Goal: Task Accomplishment & Management: Complete application form

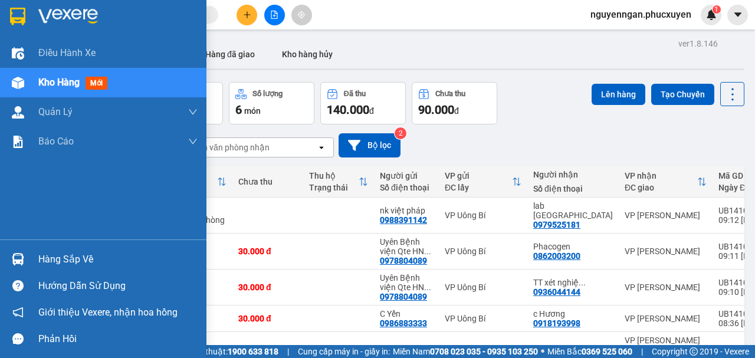
click at [9, 254] on div at bounding box center [18, 259] width 21 height 21
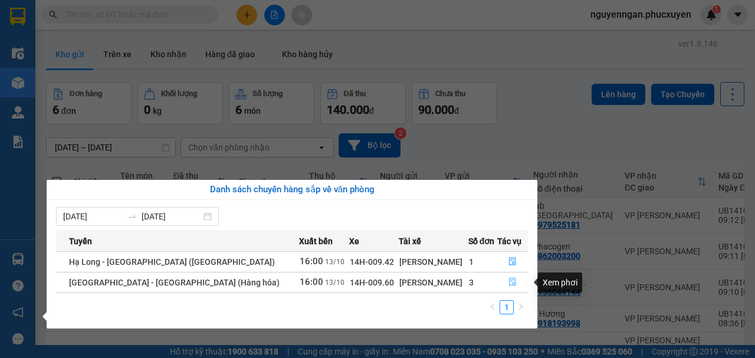
click at [509, 284] on icon "file-done" at bounding box center [512, 282] width 7 height 8
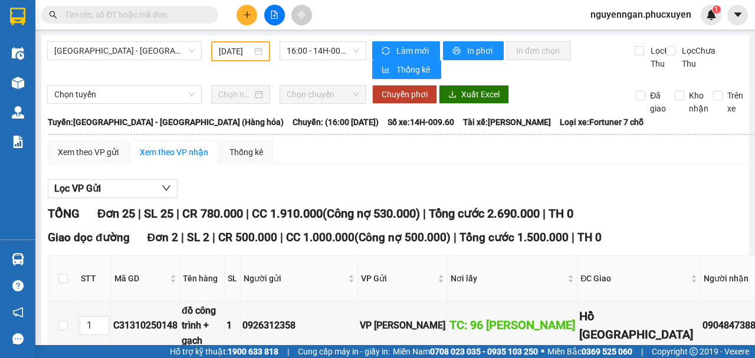
type input "13/10/2025"
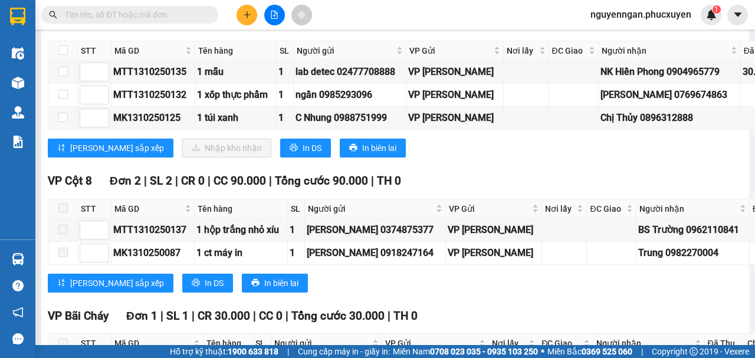
scroll to position [1474, 0]
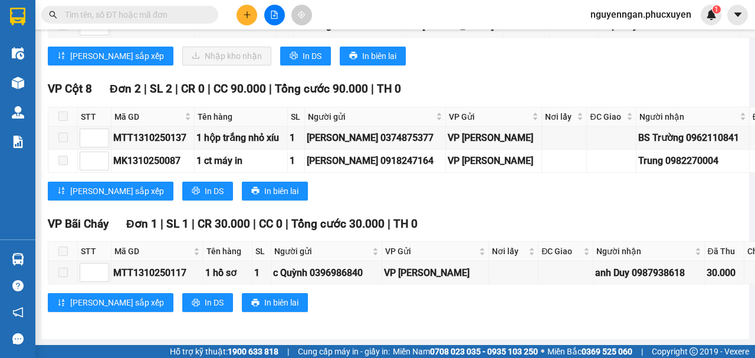
checkbox input "true"
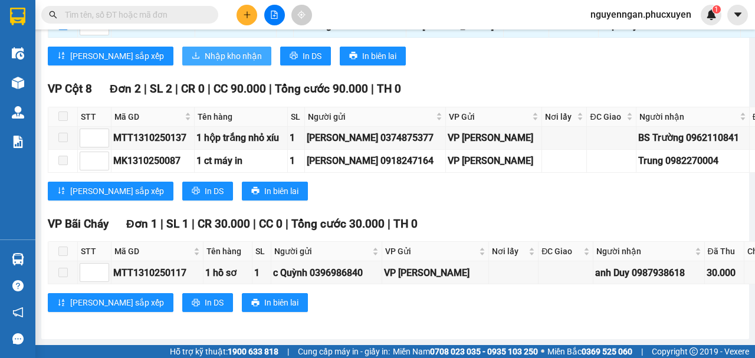
click at [205, 63] on span "Nhập kho nhận" at bounding box center [233, 56] width 57 height 13
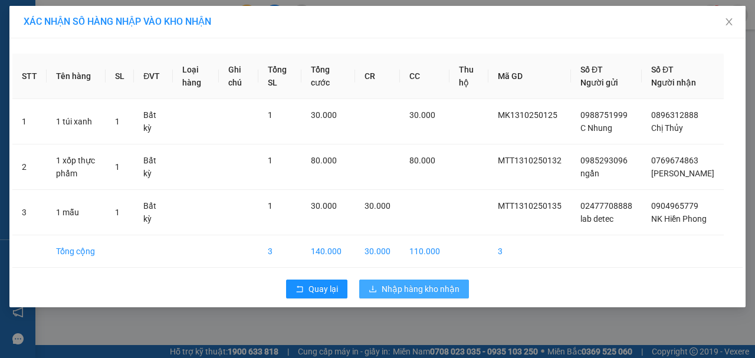
click at [401, 295] on span "Nhập hàng kho nhận" at bounding box center [421, 288] width 78 height 13
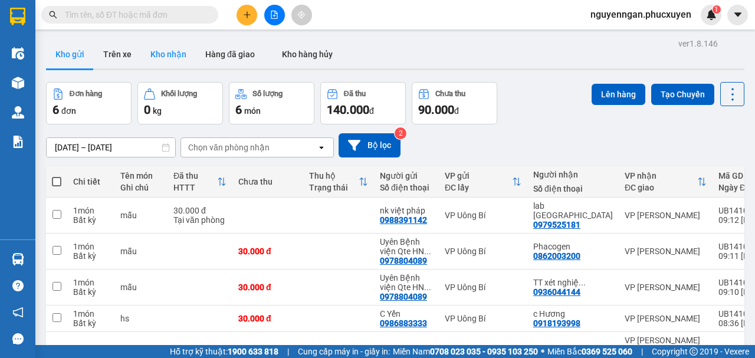
click at [171, 49] on button "Kho nhận" at bounding box center [168, 54] width 55 height 28
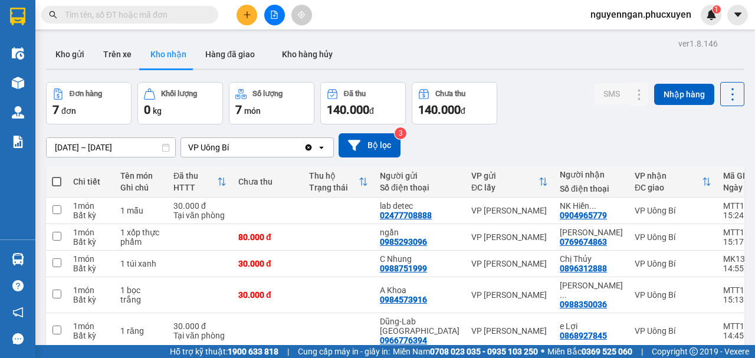
click at [87, 147] on div "ver 1.8.146 Kho gửi Trên xe Kho nhận Hàng đã giao Kho hàng hủy Đơn hàng 7 đơn K…" at bounding box center [395, 239] width 708 height 409
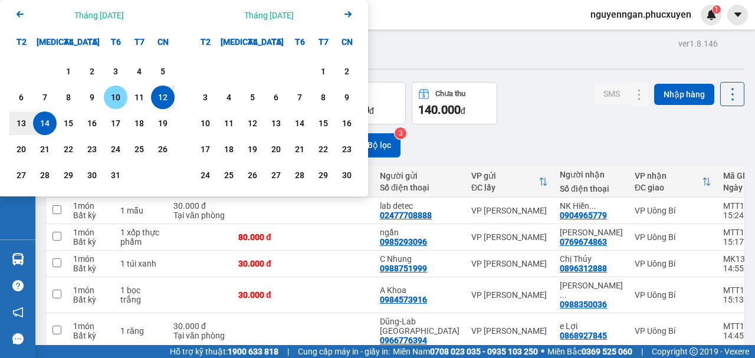
click at [126, 93] on div "10" at bounding box center [116, 98] width 24 height 24
click at [445, 127] on div "10/10/2025 – / / Press the down arrow key to interact with the calendar and sel…" at bounding box center [395, 145] width 698 height 42
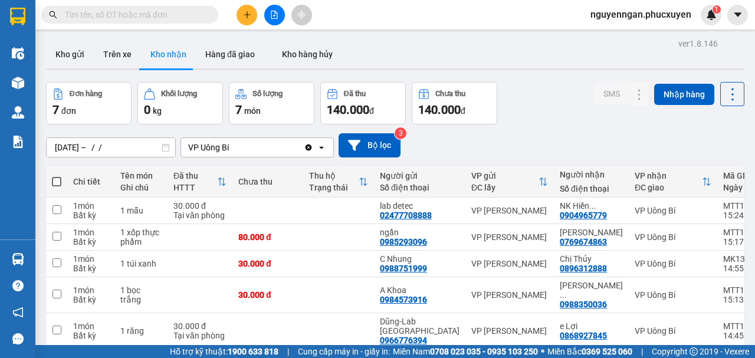
click at [117, 147] on div "ver 1.8.146 Kho gửi Trên xe Kho nhận Hàng đã giao Kho hàng hủy Đơn hàng 7 đơn K…" at bounding box center [395, 239] width 708 height 409
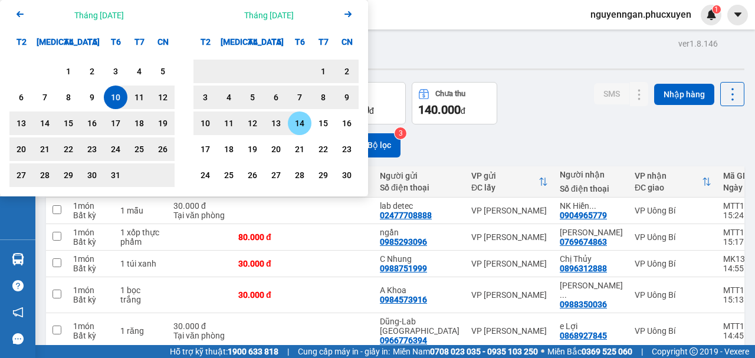
click at [301, 122] on div "14" at bounding box center [299, 123] width 17 height 14
type input "10/10/2025 – 14/11/2025"
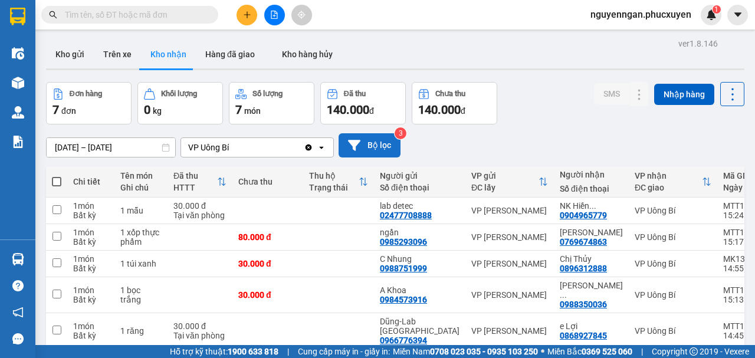
click at [364, 138] on button "Bộ lọc" at bounding box center [370, 145] width 62 height 24
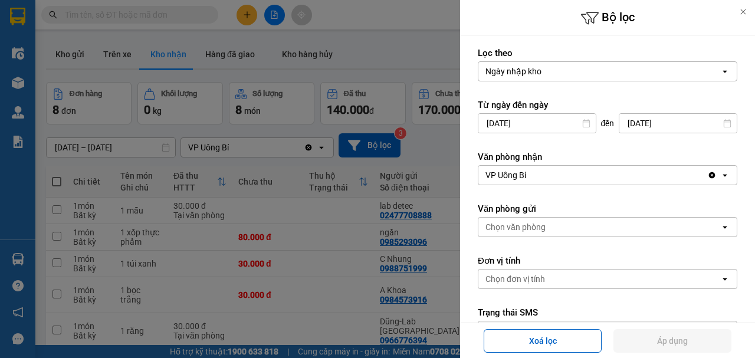
click at [278, 140] on div at bounding box center [377, 179] width 755 height 358
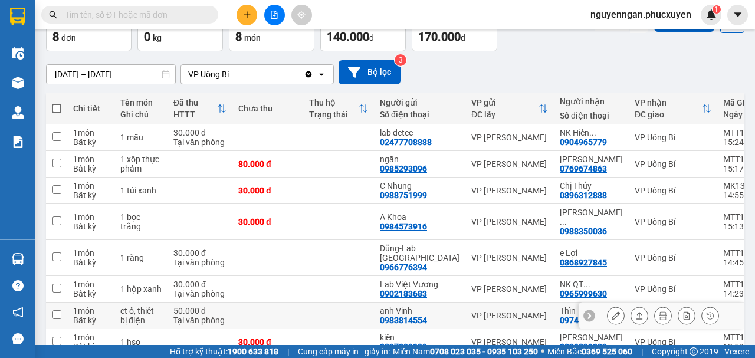
scroll to position [137, 0]
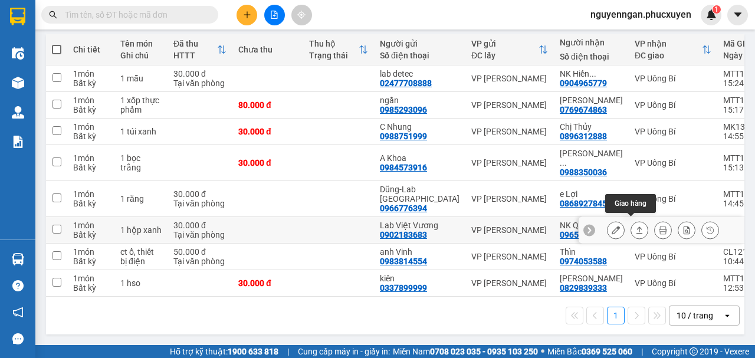
click at [636, 226] on icon at bounding box center [639, 229] width 6 height 7
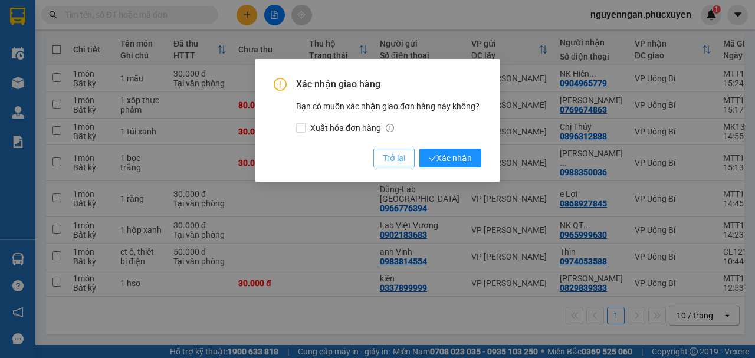
click at [382, 155] on button "Trở lại" at bounding box center [393, 158] width 41 height 19
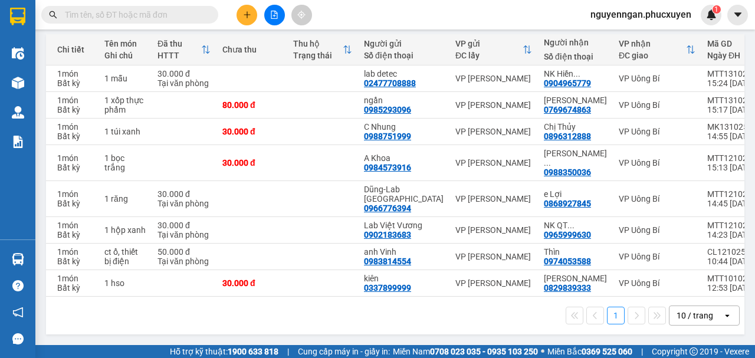
scroll to position [0, 19]
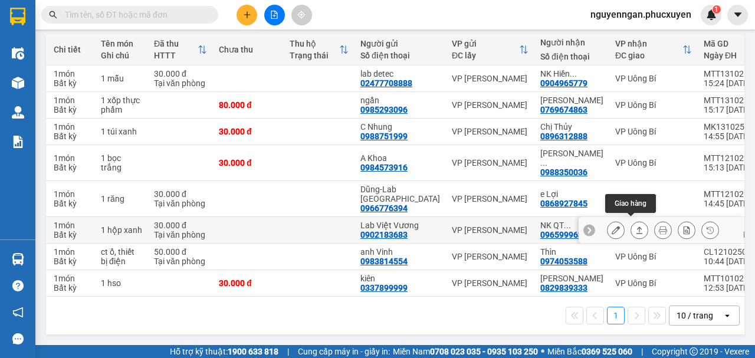
click at [631, 220] on button at bounding box center [639, 230] width 17 height 21
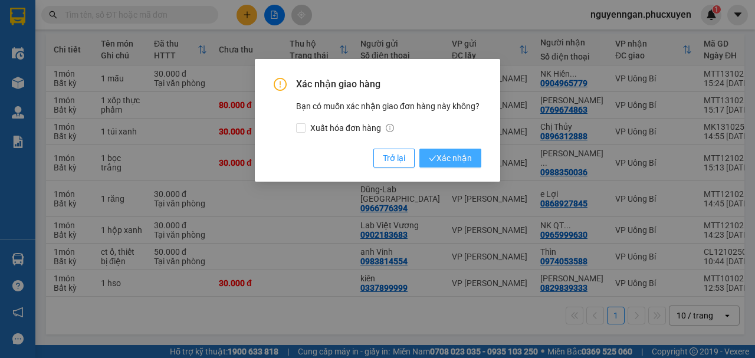
click at [449, 156] on span "Xác nhận" at bounding box center [450, 158] width 43 height 13
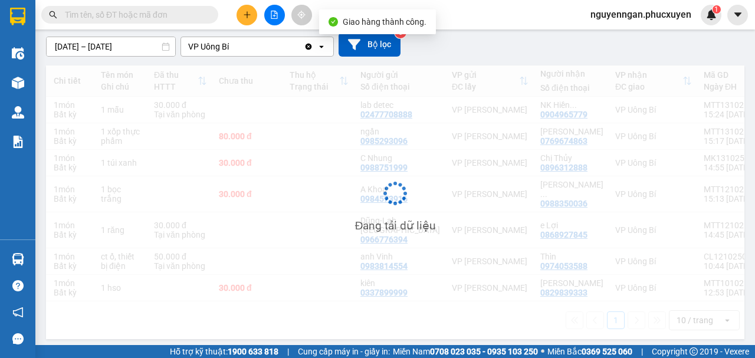
scroll to position [101, 0]
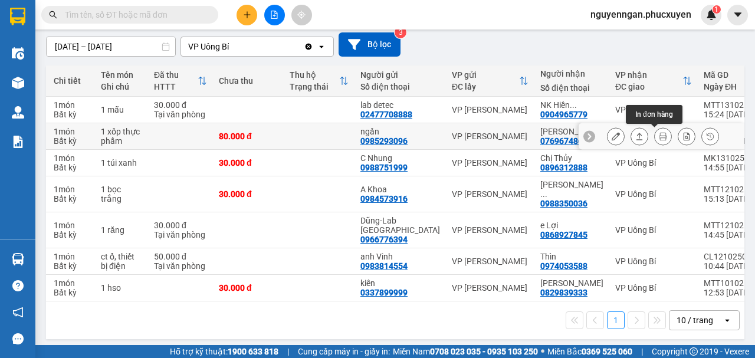
click at [635, 135] on icon at bounding box center [639, 136] width 8 height 8
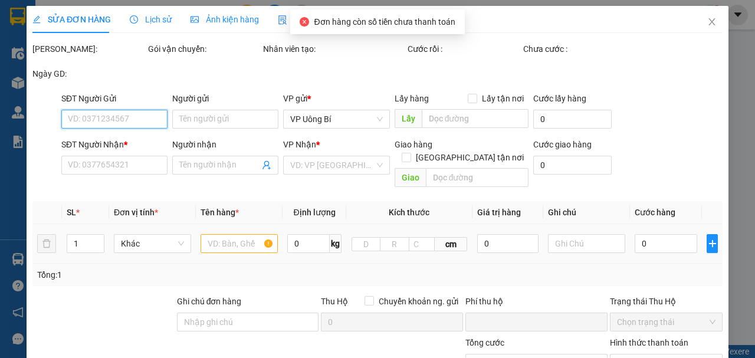
type input "0985293096"
type input "ngần"
type input "0769674863"
type input "Hà Anh"
type input "0"
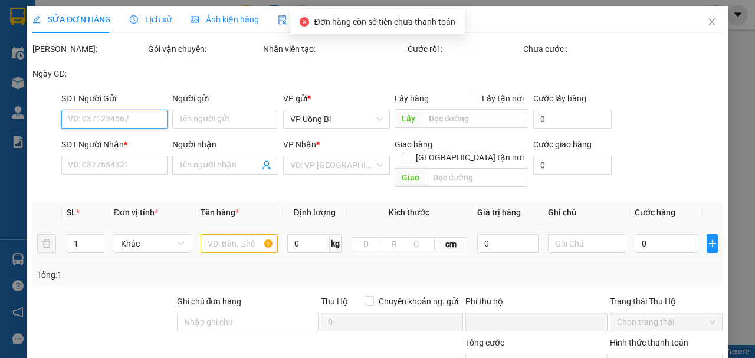
type input "80.000"
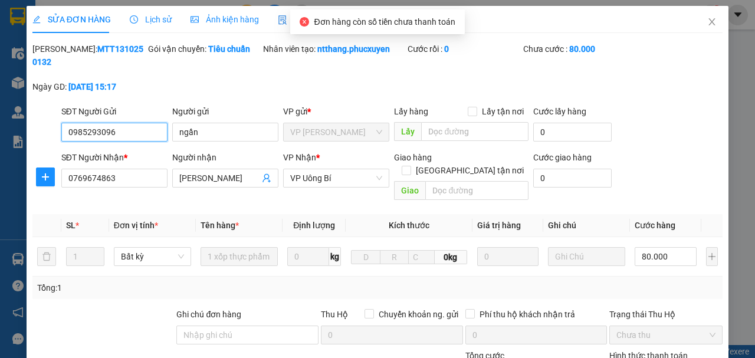
scroll to position [135, 0]
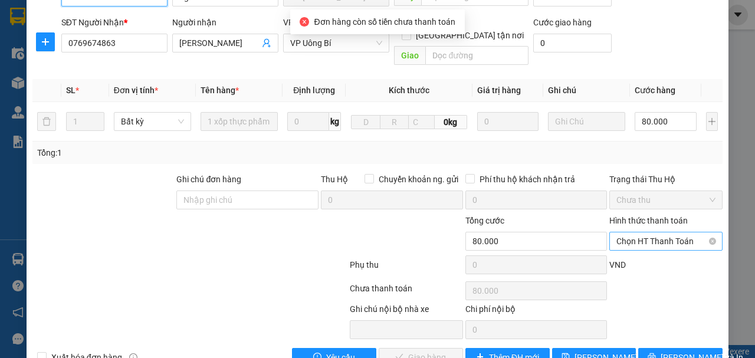
click at [648, 232] on span "Chọn HT Thanh Toán" at bounding box center [665, 241] width 99 height 18
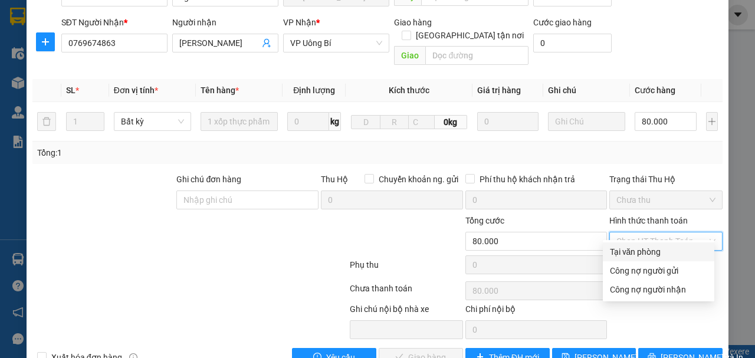
click at [640, 254] on div "Tại văn phòng" at bounding box center [658, 251] width 97 height 13
type input "0"
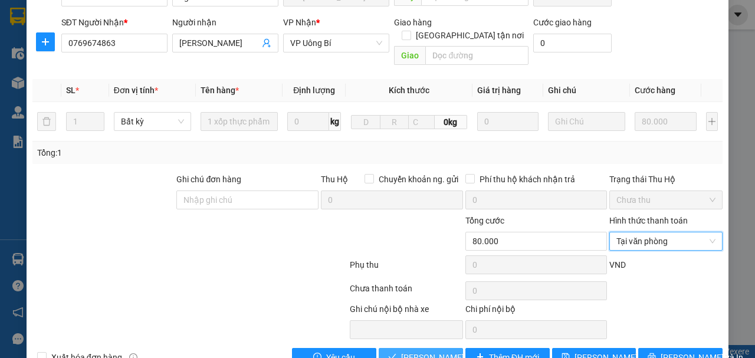
click at [436, 351] on span "Lưu và Giao hàng" at bounding box center [457, 357] width 113 height 13
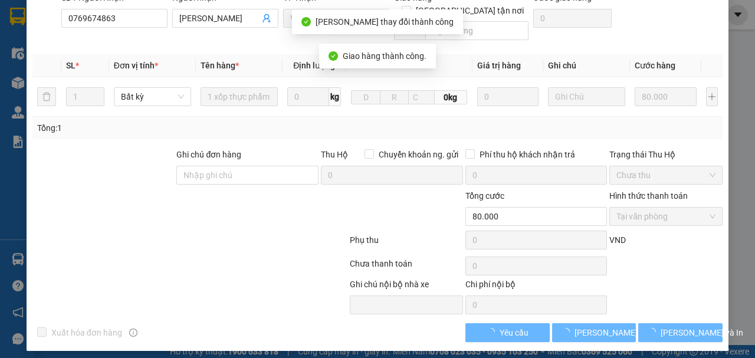
scroll to position [0, 0]
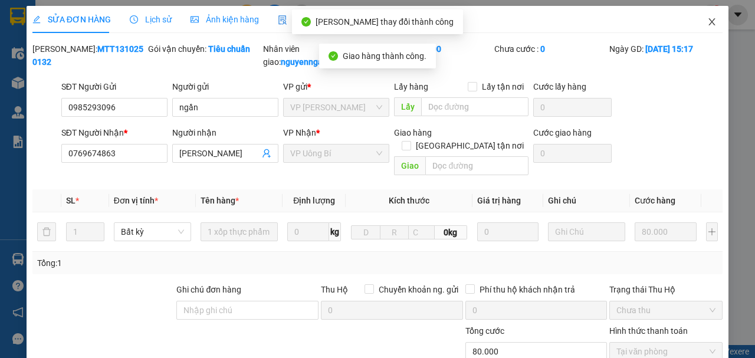
click at [713, 22] on span "Close" at bounding box center [711, 22] width 33 height 33
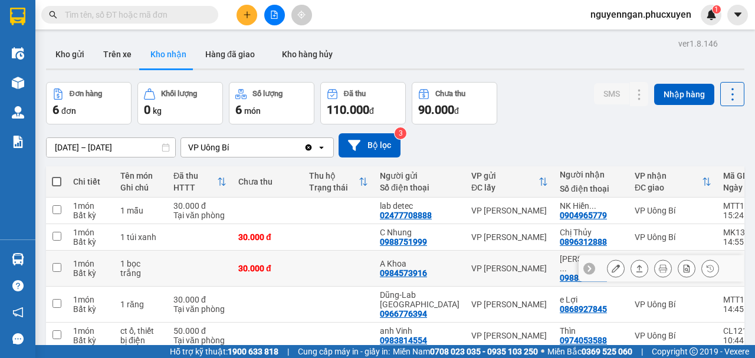
scroll to position [74, 0]
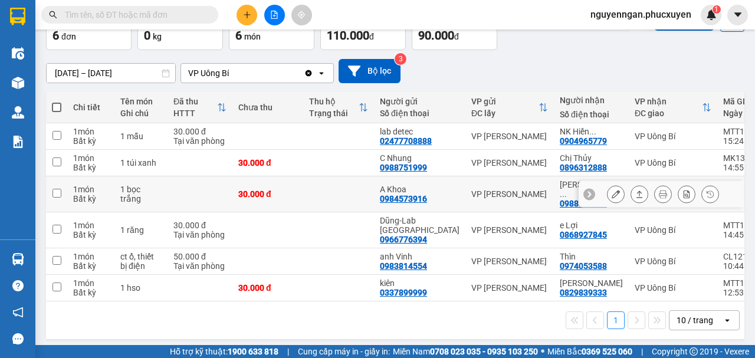
click at [635, 190] on icon at bounding box center [639, 194] width 8 height 8
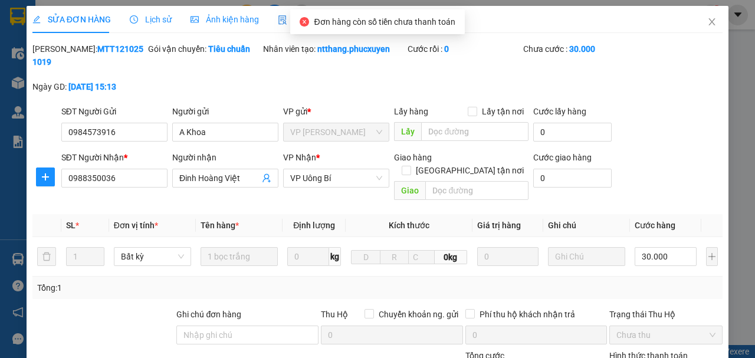
type input "0984573916"
type input "A Khoa"
type input "0988350036"
type input "Đinh Hoàng Việt"
type input "0"
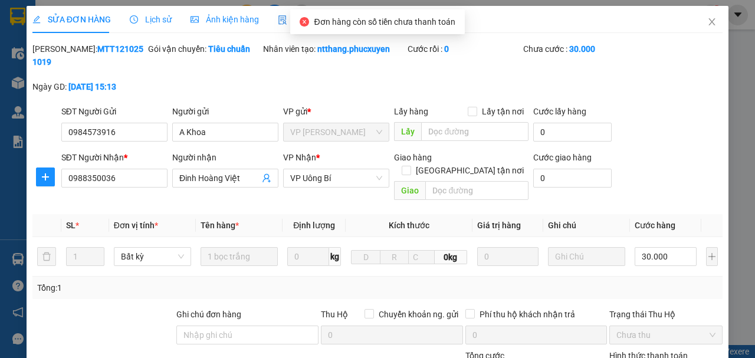
type input "30.000"
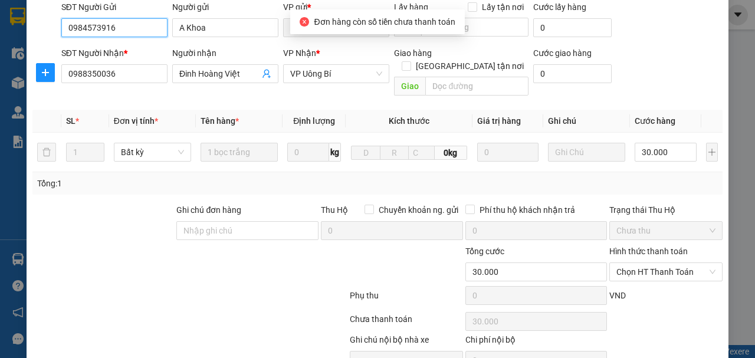
scroll to position [154, 0]
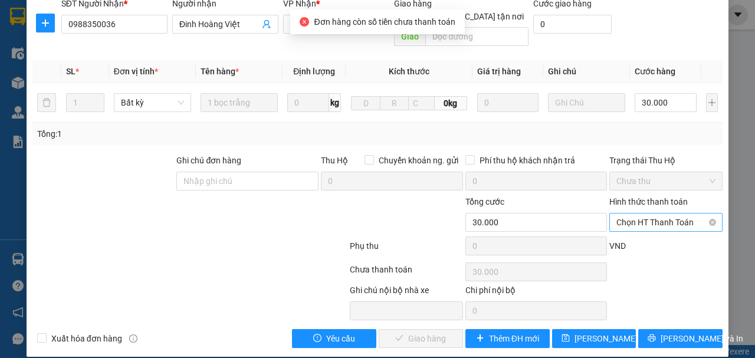
click at [639, 213] on span "Chọn HT Thanh Toán" at bounding box center [665, 222] width 99 height 18
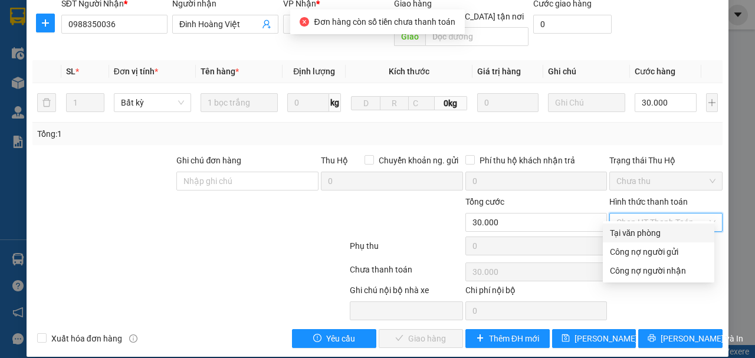
click at [638, 228] on div "Tại văn phòng" at bounding box center [658, 232] width 97 height 13
type input "0"
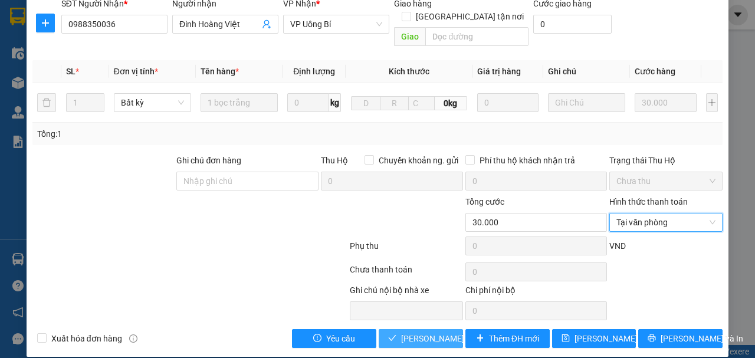
drag, startPoint x: 390, startPoint y: 323, endPoint x: 419, endPoint y: 336, distance: 31.9
click at [390, 334] on icon "check" at bounding box center [392, 338] width 8 height 8
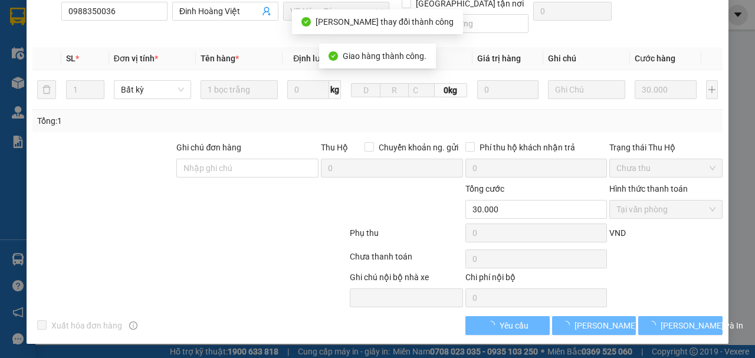
scroll to position [0, 0]
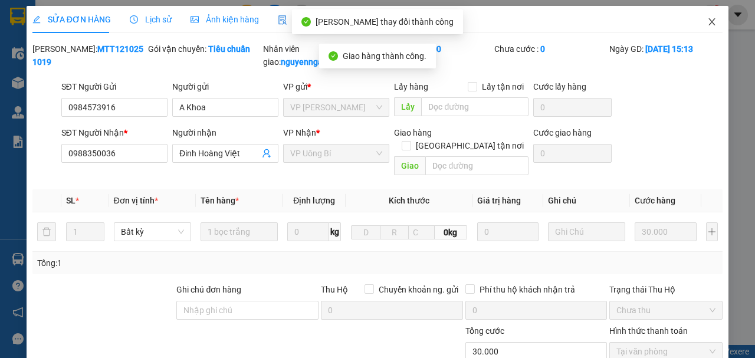
click at [696, 16] on span "Close" at bounding box center [711, 22] width 33 height 33
click at [704, 19] on div "1" at bounding box center [711, 15] width 21 height 21
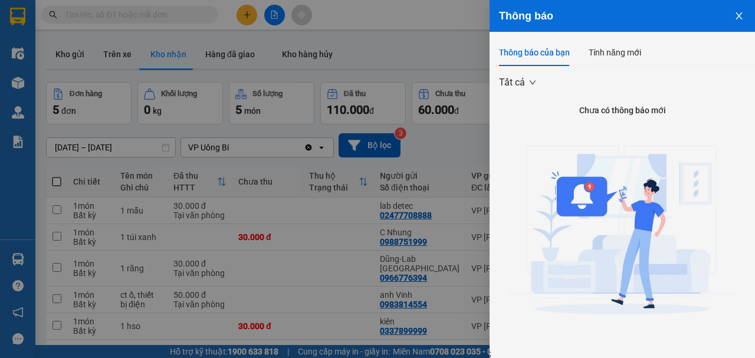
click at [727, 8] on button "Close" at bounding box center [739, 15] width 32 height 30
